Goal: Check status: Check status

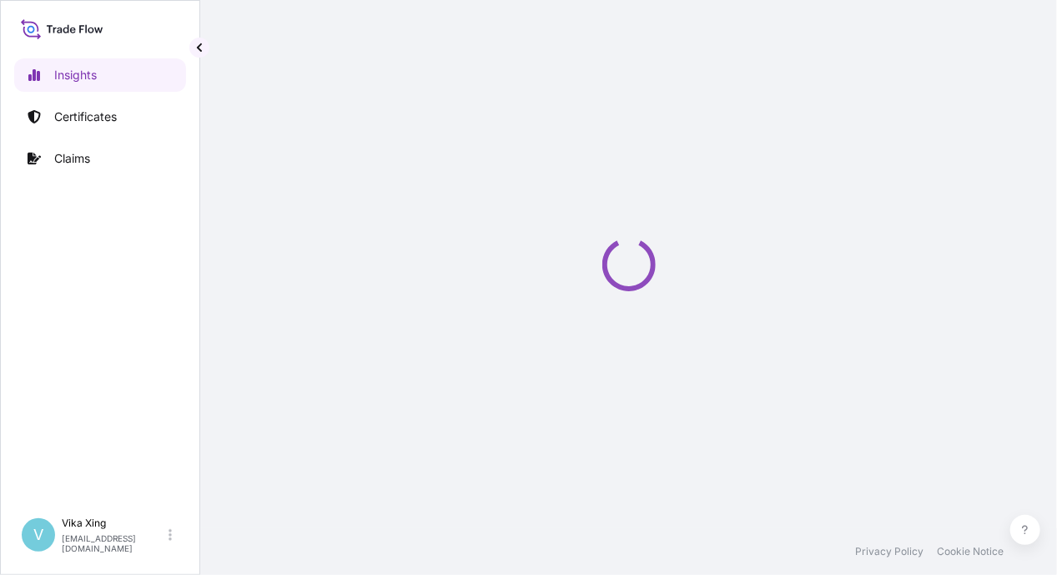
select select "2025"
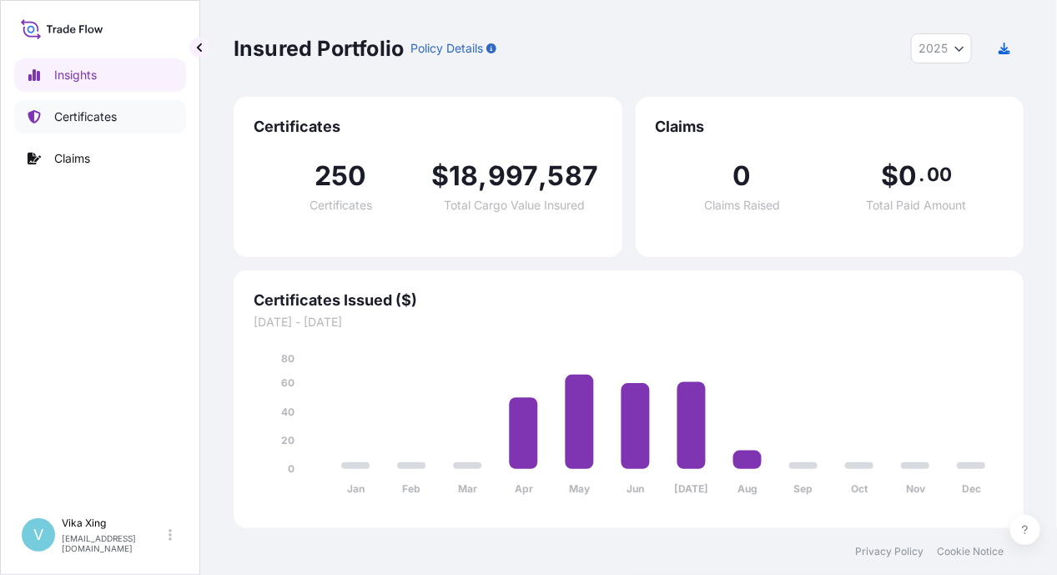
click at [80, 119] on p "Certificates" at bounding box center [85, 116] width 63 height 17
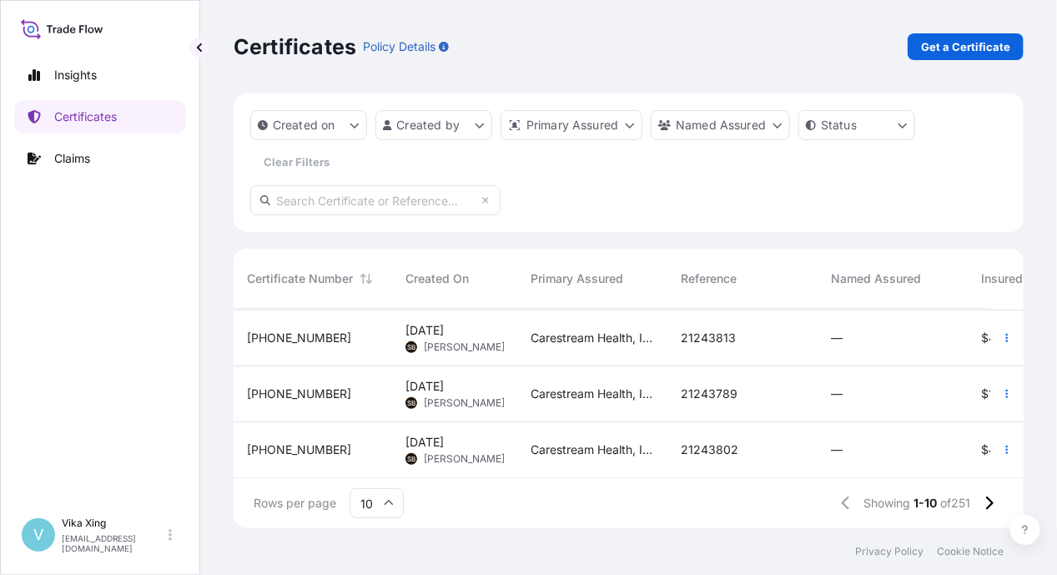
scroll to position [401, 0]
click at [985, 50] on p "Get a Certificate" at bounding box center [965, 46] width 89 height 17
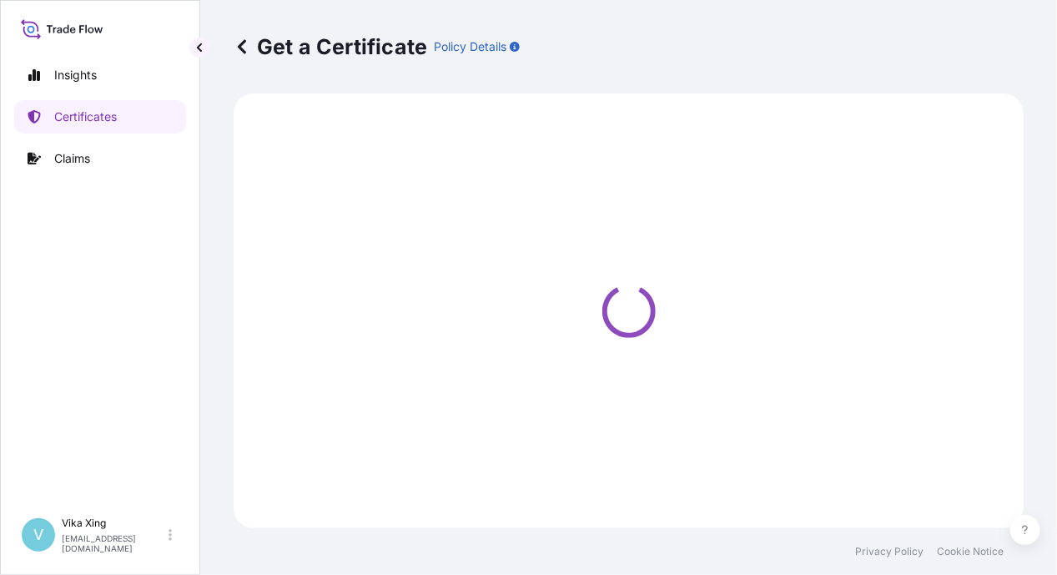
select select "Barge"
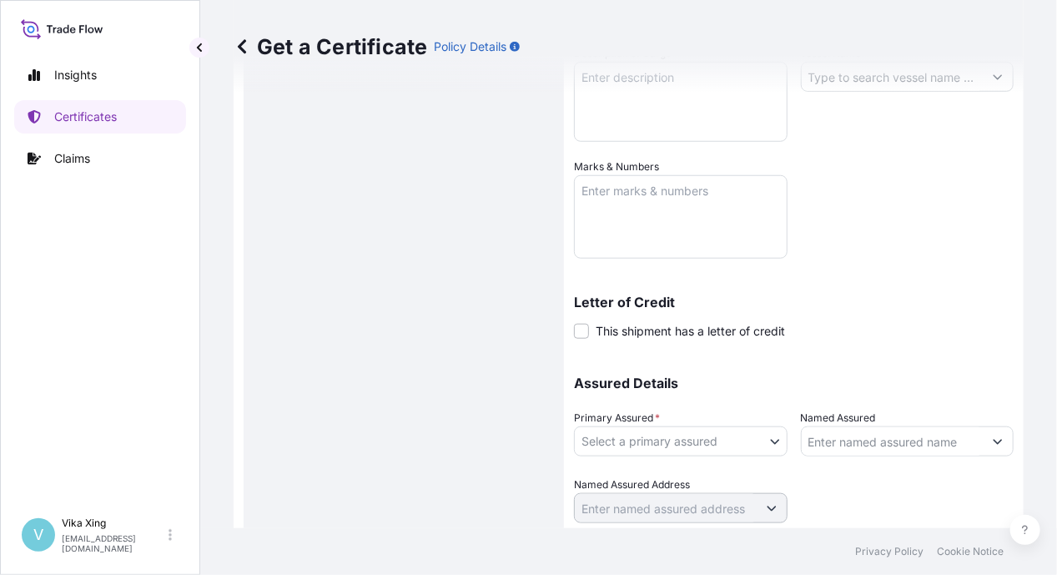
scroll to position [509, 0]
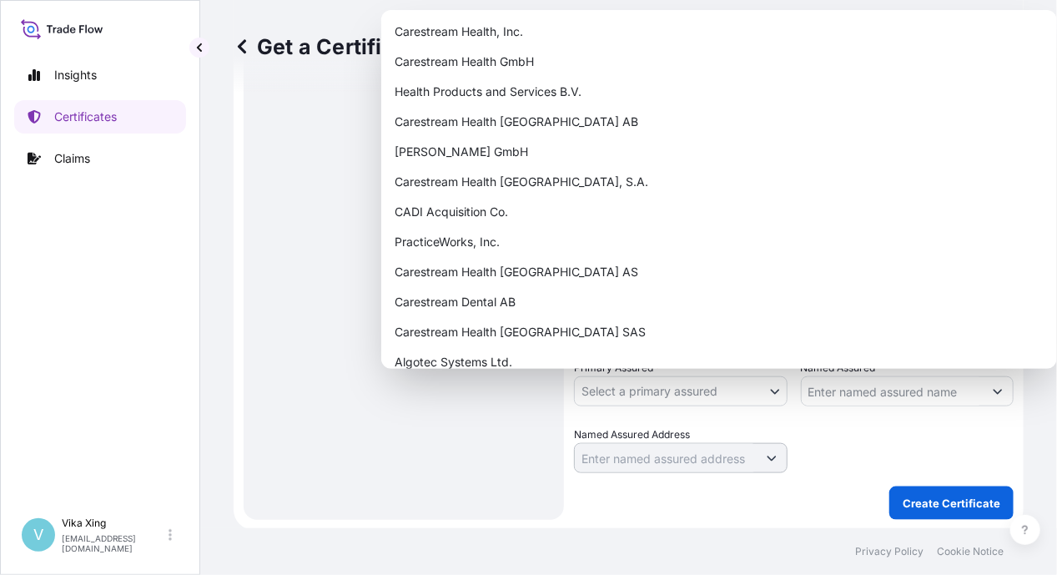
click at [748, 396] on body "Insights Certificates Claims V Vika Xing [EMAIL_ADDRESS][DOMAIN_NAME] Get a Cer…" at bounding box center [528, 287] width 1057 height 575
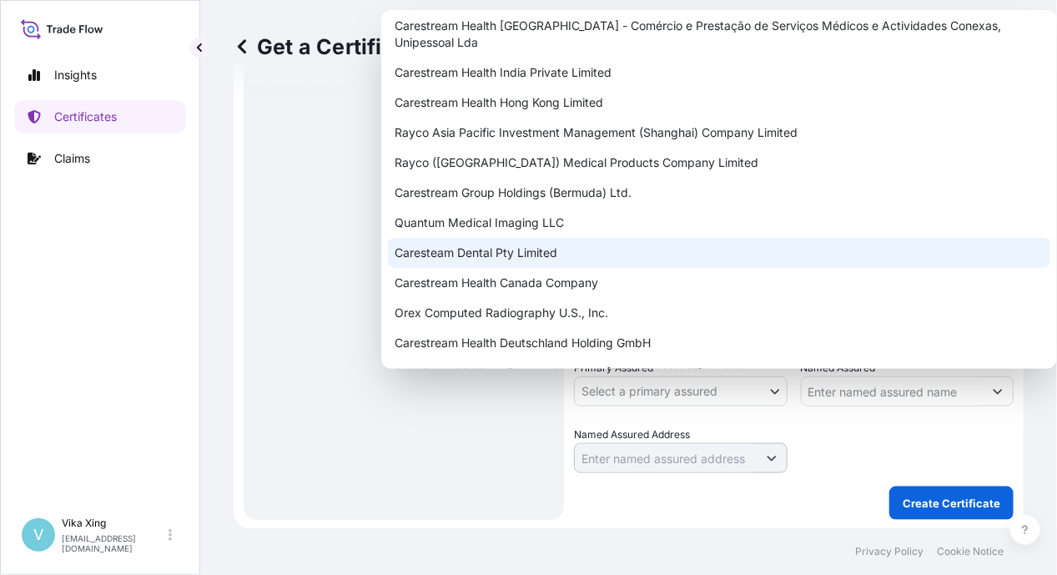
scroll to position [1936, 0]
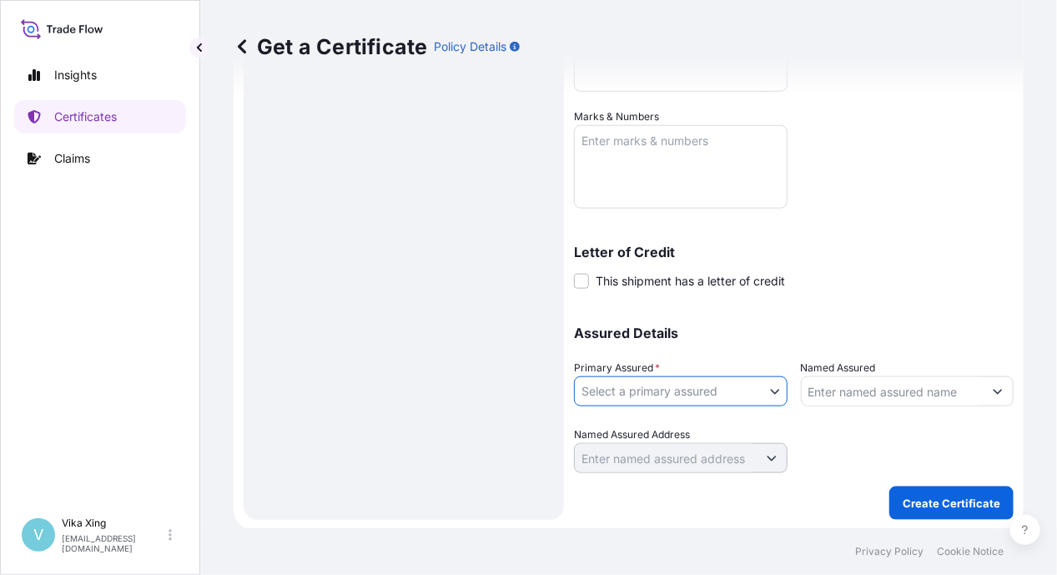
click at [625, 389] on body "Insights Certificates Claims V Vika Xing [EMAIL_ADDRESS][DOMAIN_NAME] Get a Cer…" at bounding box center [528, 287] width 1057 height 575
click at [88, 70] on p "Insights" at bounding box center [75, 75] width 43 height 17
select select "2025"
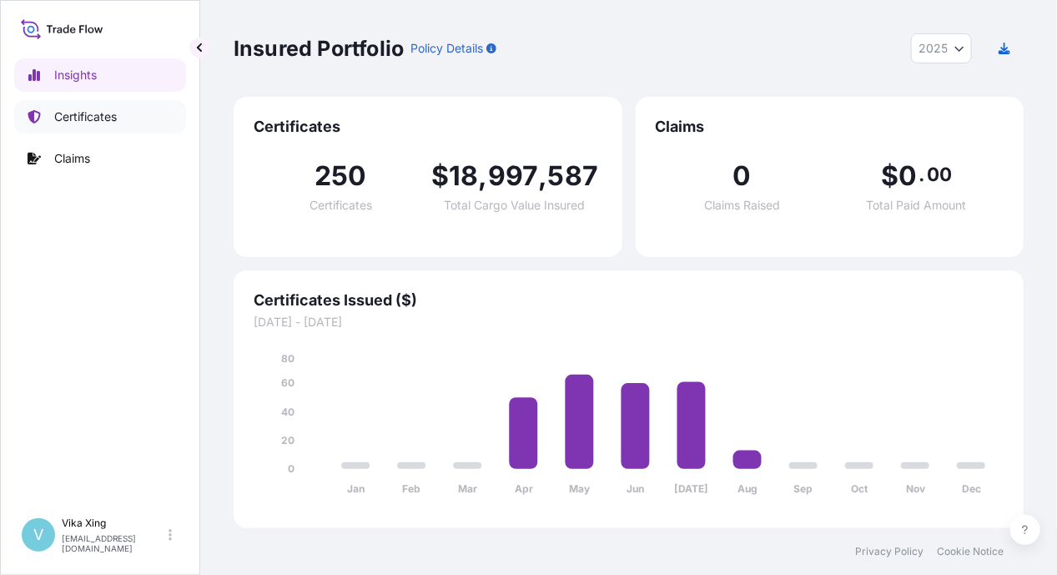
click at [113, 121] on p "Certificates" at bounding box center [85, 116] width 63 height 17
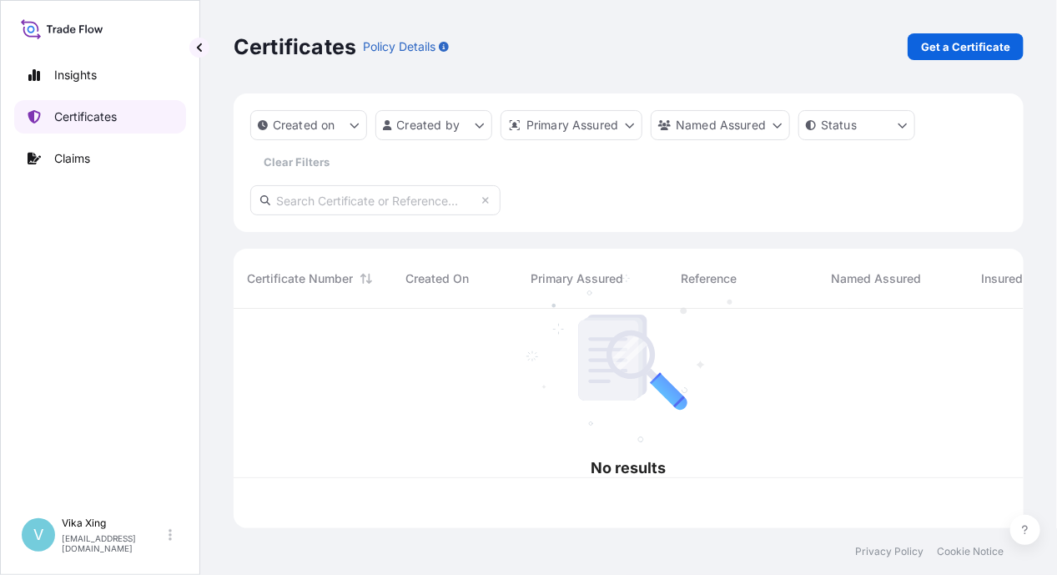
scroll to position [216, 778]
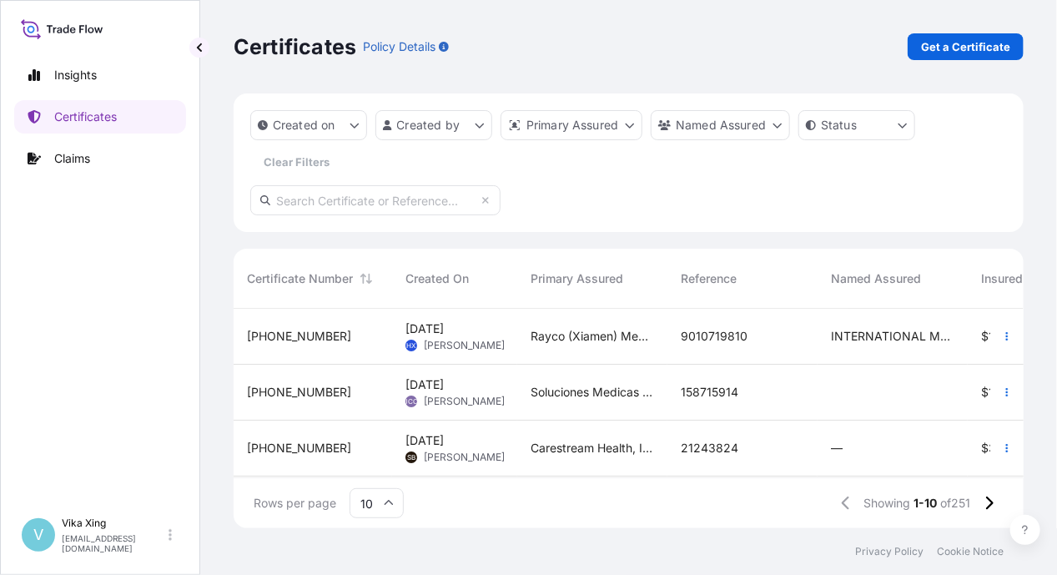
click at [556, 189] on div "Created on Created by Primary Assured Named Assured Status Clear Filters" at bounding box center [629, 162] width 790 height 138
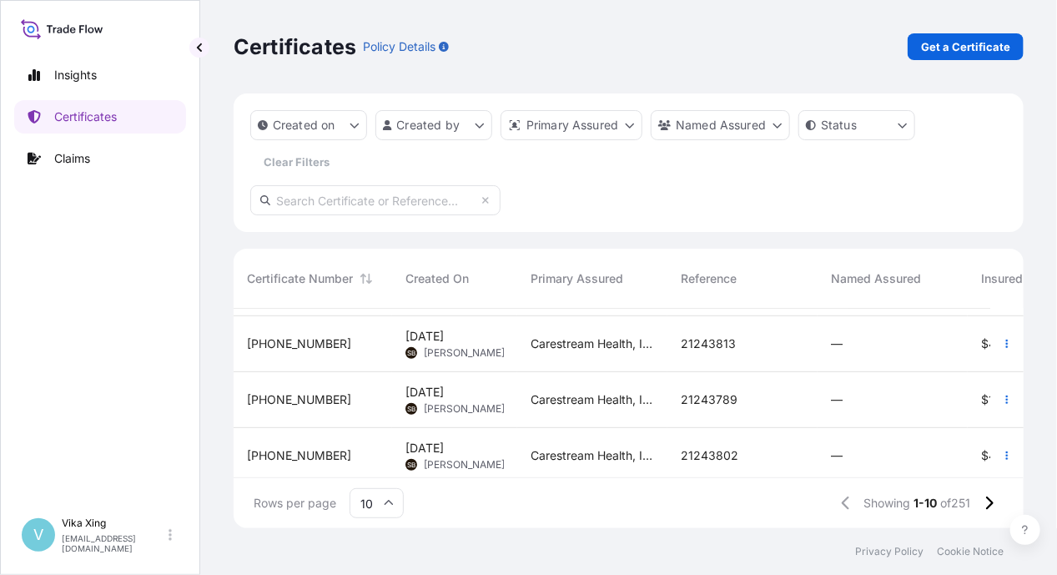
scroll to position [401, 0]
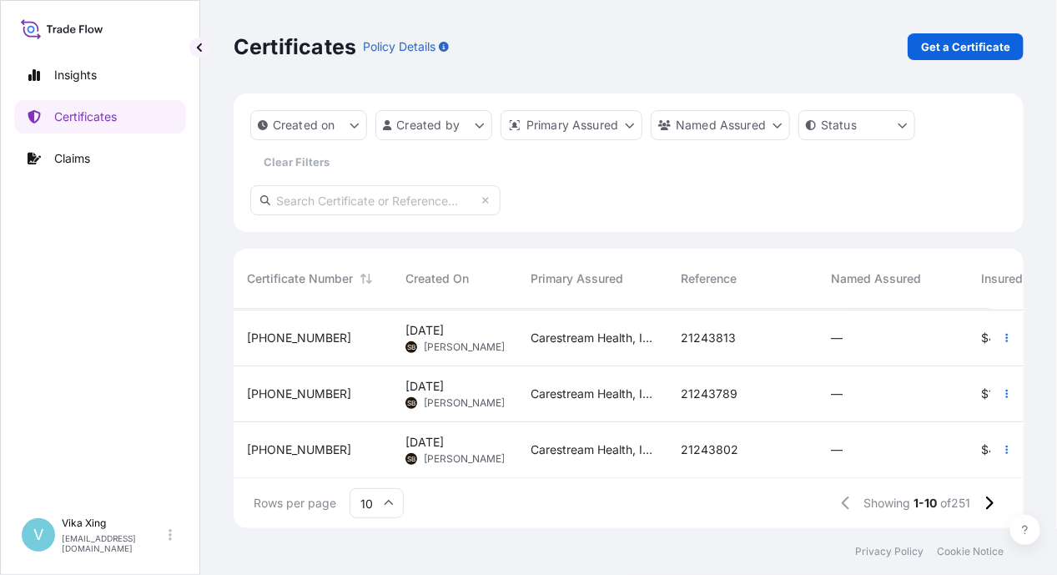
click at [442, 435] on span "[DATE]" at bounding box center [424, 442] width 38 height 17
